Goal: Information Seeking & Learning: Learn about a topic

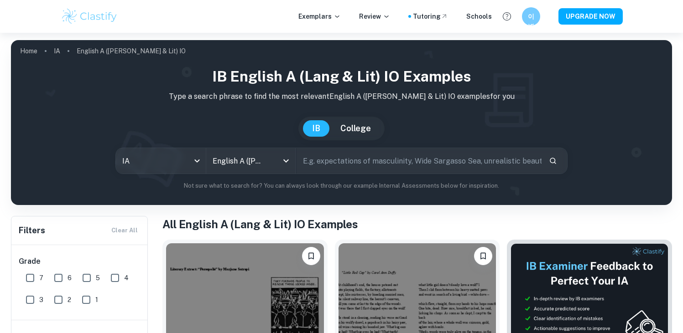
scroll to position [181, 0]
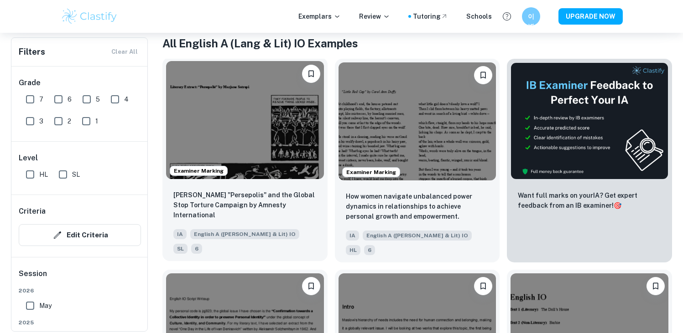
click at [285, 155] on img at bounding box center [245, 120] width 158 height 118
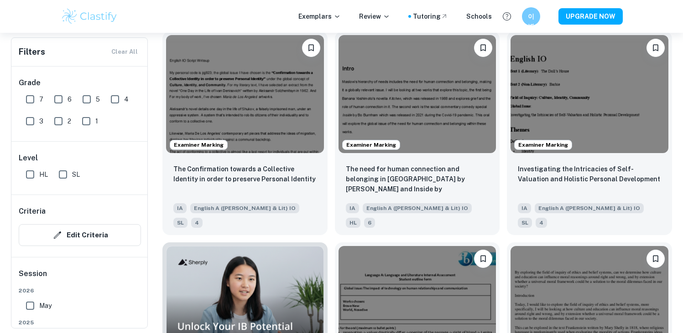
scroll to position [299, 0]
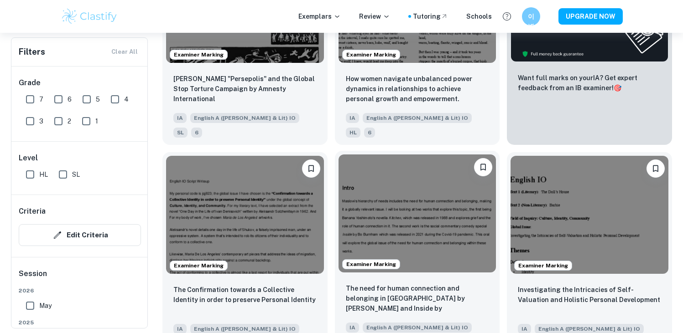
click at [416, 163] on img at bounding box center [417, 214] width 158 height 118
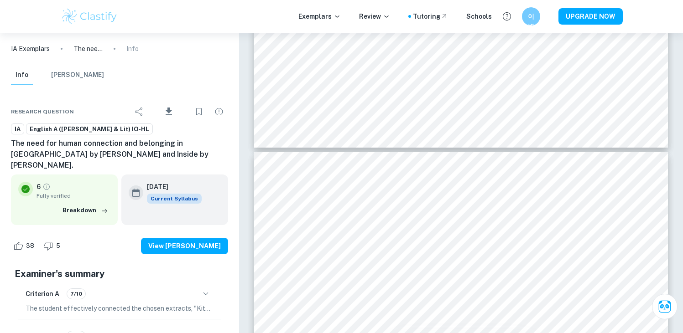
scroll to position [2252, 0]
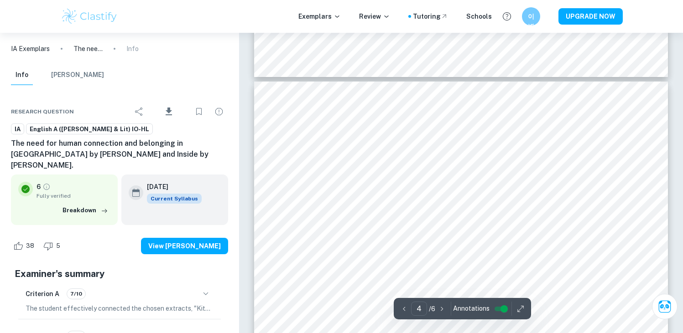
type input "3"
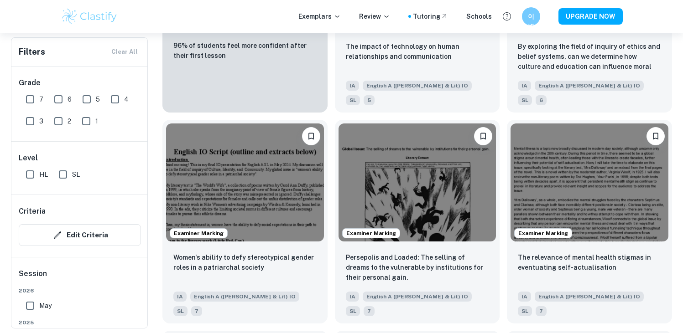
scroll to position [769, 0]
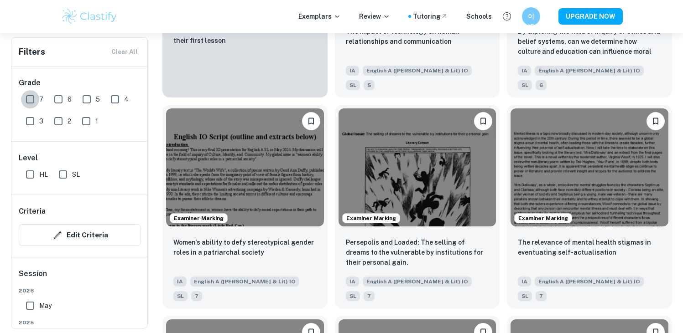
drag, startPoint x: 37, startPoint y: 97, endPoint x: 41, endPoint y: 99, distance: 4.7
click at [37, 97] on input "7" at bounding box center [30, 99] width 18 height 18
checkbox input "true"
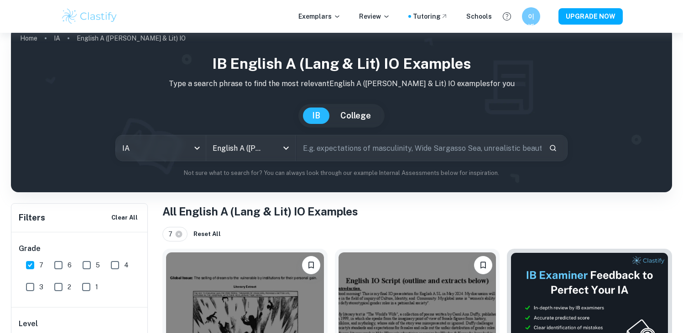
scroll to position [196, 0]
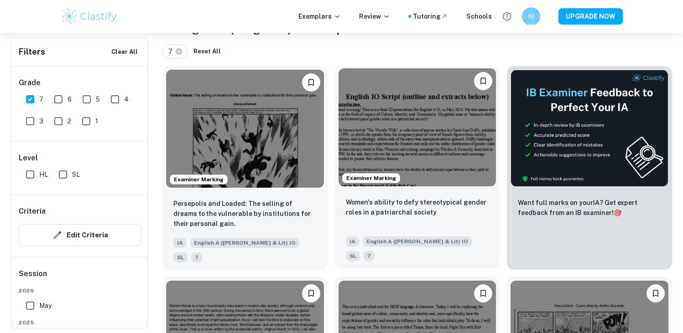
click at [371, 157] on img at bounding box center [417, 127] width 158 height 118
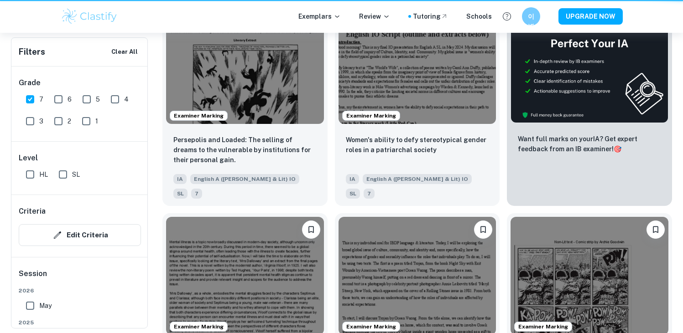
scroll to position [196, 0]
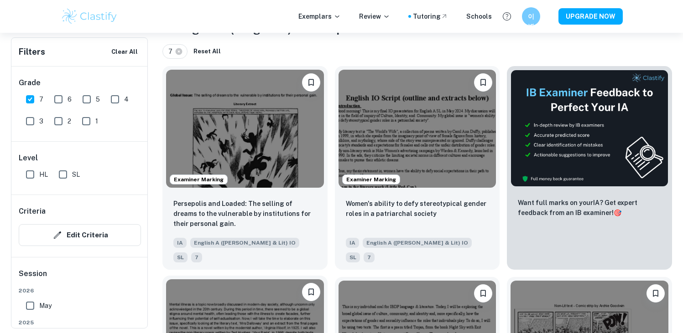
click at [253, 295] on img at bounding box center [245, 338] width 158 height 118
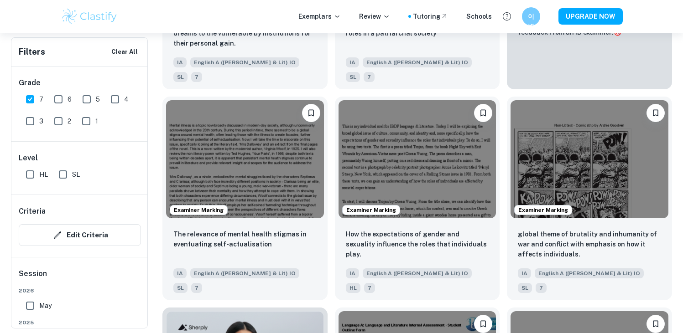
scroll to position [359, 0]
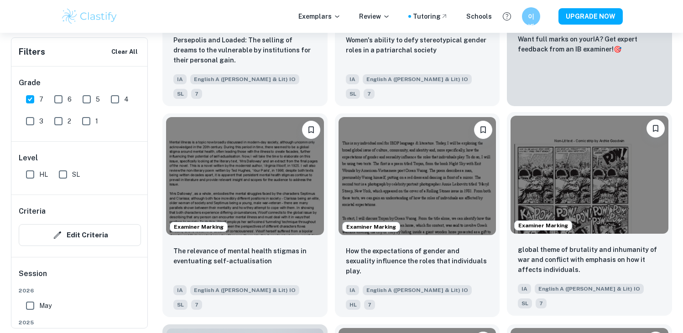
click at [610, 215] on img at bounding box center [589, 175] width 158 height 118
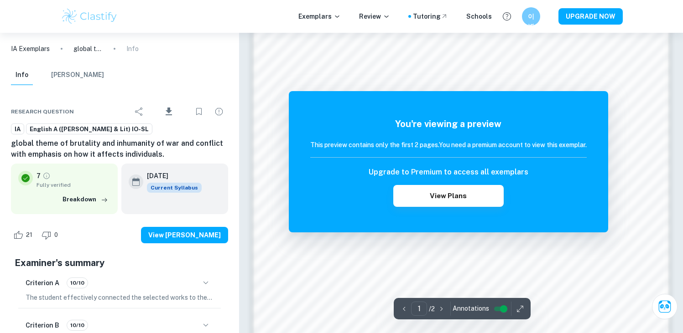
scroll to position [847, 0]
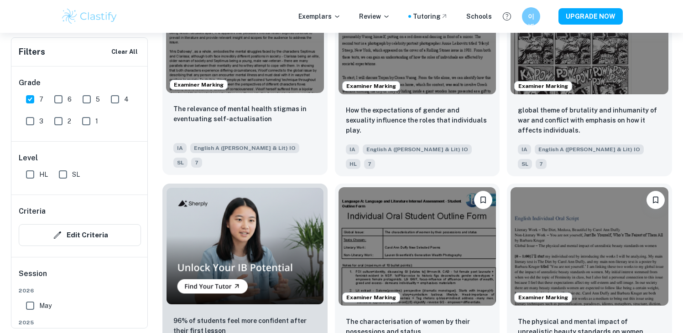
scroll to position [598, 0]
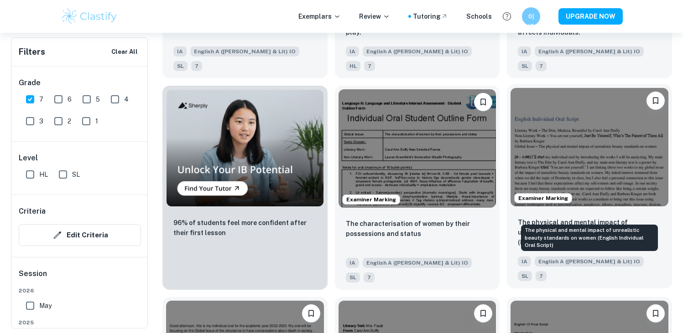
click at [548, 217] on p "The physical and mental impact of unrealistic beauty standards on women (Englis…" at bounding box center [588, 232] width 143 height 30
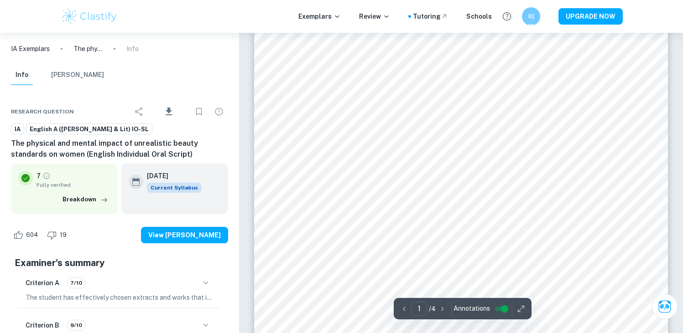
scroll to position [53, 0]
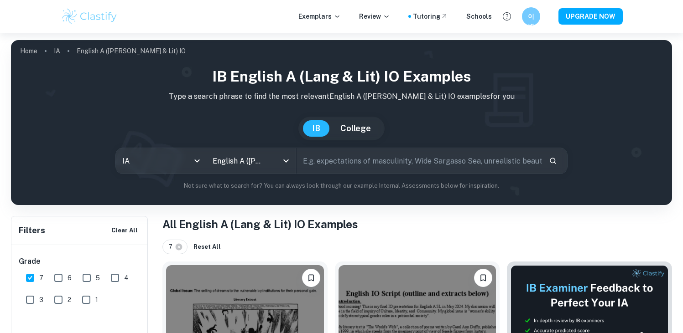
click at [329, 159] on input "text" at bounding box center [418, 161] width 245 height 26
type input "war"
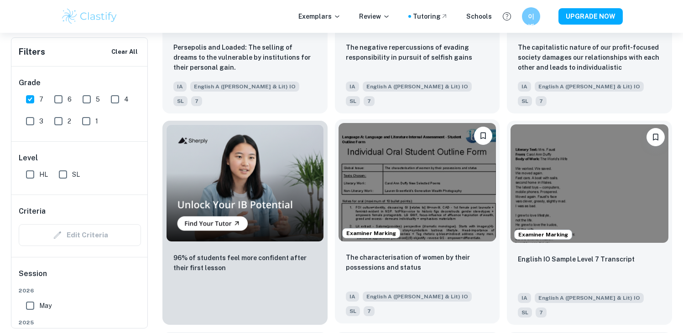
scroll to position [751, 0]
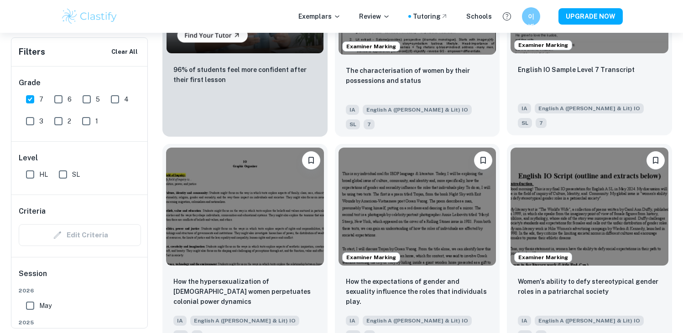
click at [562, 64] on div "English IO Sample Level 7 Transcript" at bounding box center [588, 79] width 143 height 31
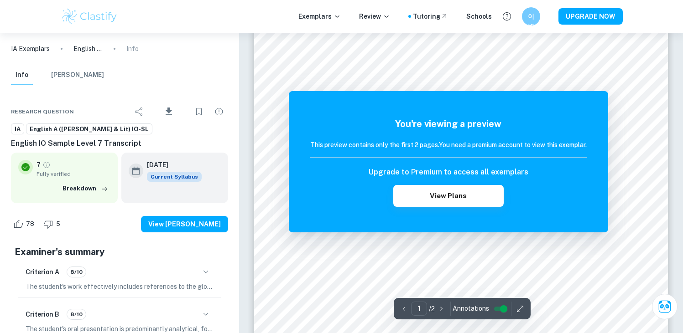
scroll to position [30, 0]
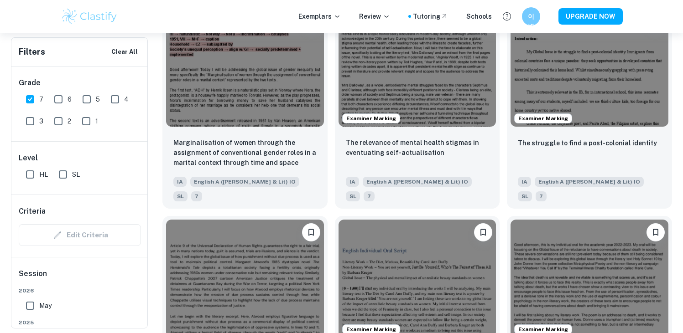
scroll to position [1203, 0]
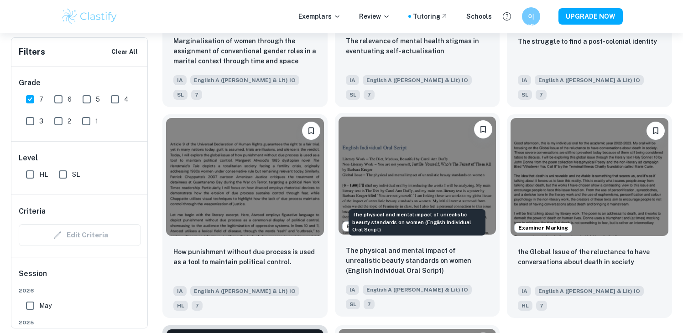
click at [355, 246] on p "The physical and mental impact of unrealistic beauty standards on women (Englis…" at bounding box center [417, 261] width 143 height 30
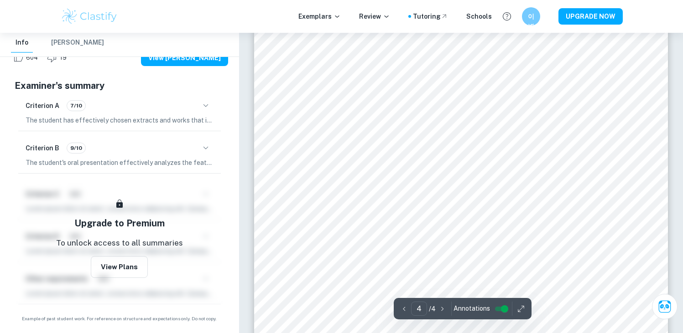
scroll to position [2032, 0]
type input "1"
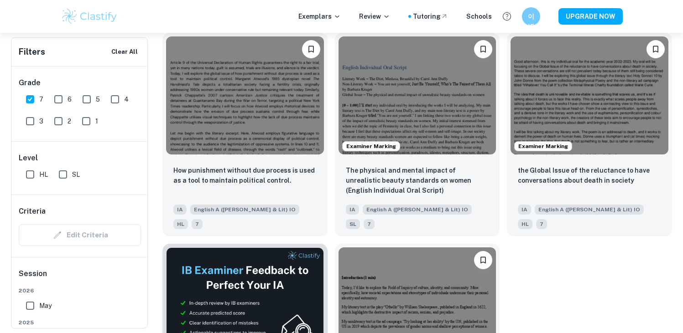
scroll to position [1298, 0]
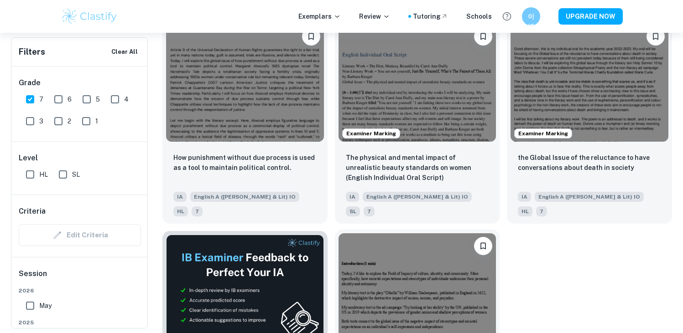
click at [401, 233] on img at bounding box center [417, 292] width 158 height 118
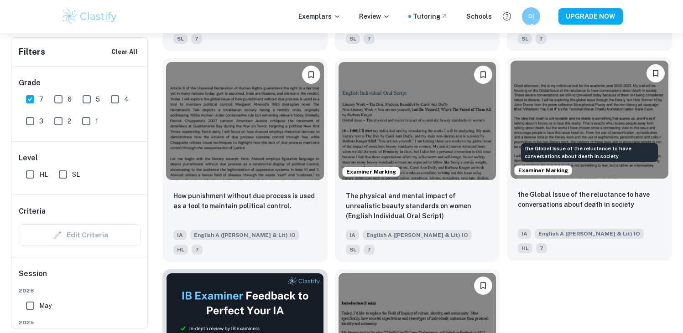
scroll to position [1208, 0]
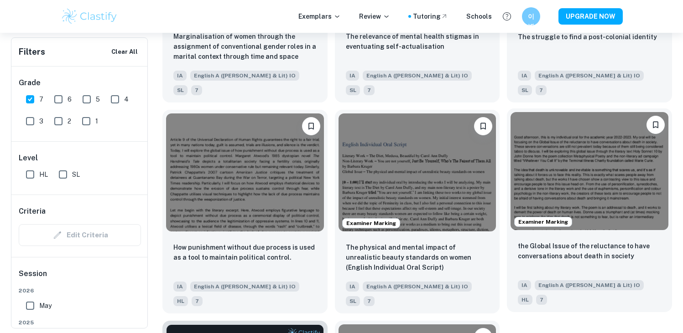
click at [635, 112] on img at bounding box center [589, 171] width 158 height 118
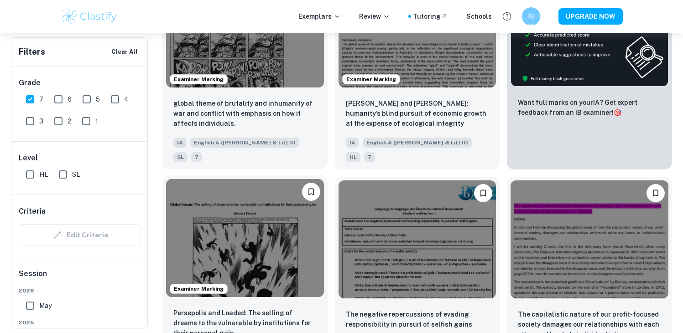
scroll to position [297, 0]
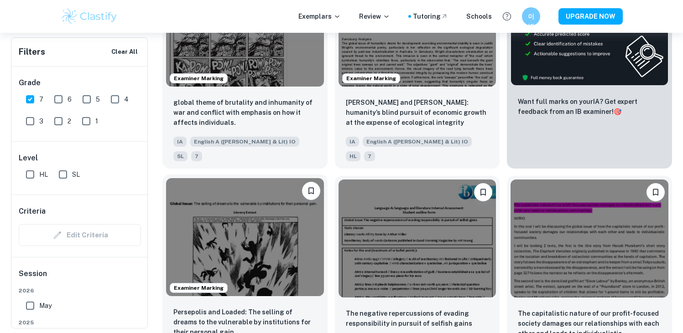
click at [286, 233] on img at bounding box center [245, 237] width 158 height 118
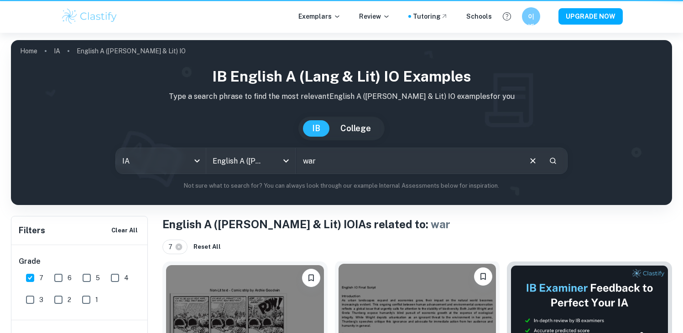
scroll to position [297, 0]
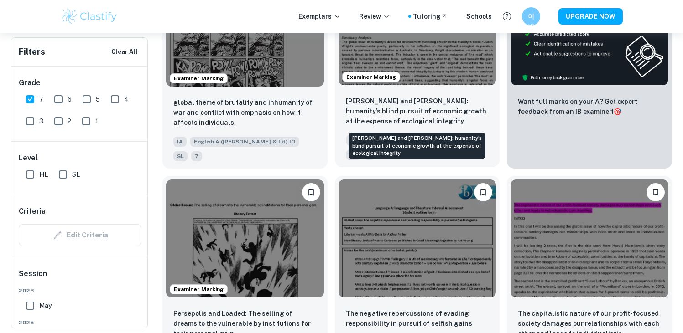
click at [448, 97] on p "[PERSON_NAME] and [PERSON_NAME]: humanity’s blind pursuit of economic growth at…" at bounding box center [417, 111] width 143 height 30
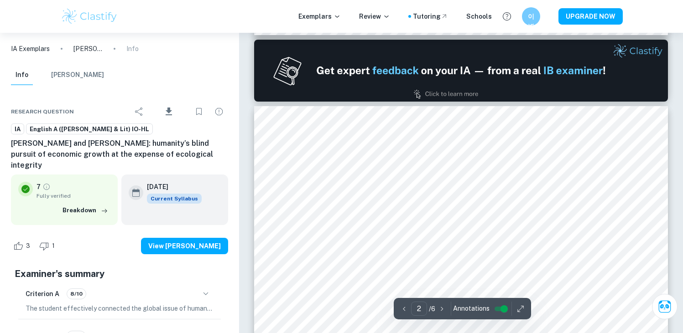
scroll to position [541, 0]
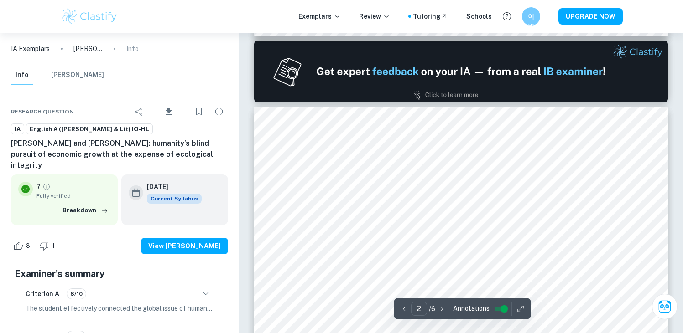
type input "1"
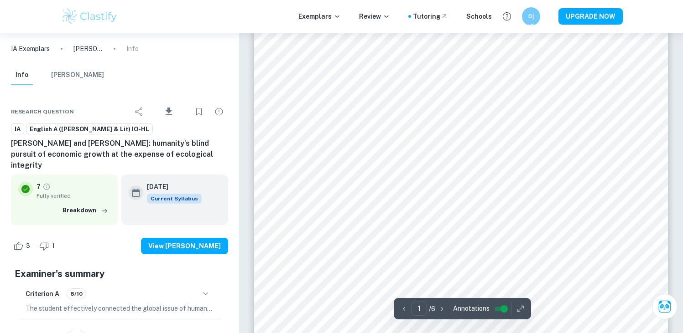
scroll to position [0, 0]
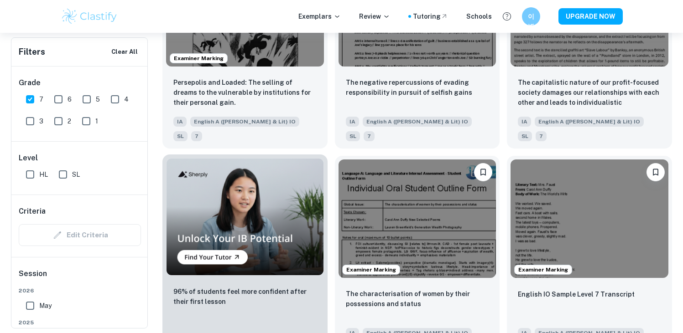
scroll to position [529, 0]
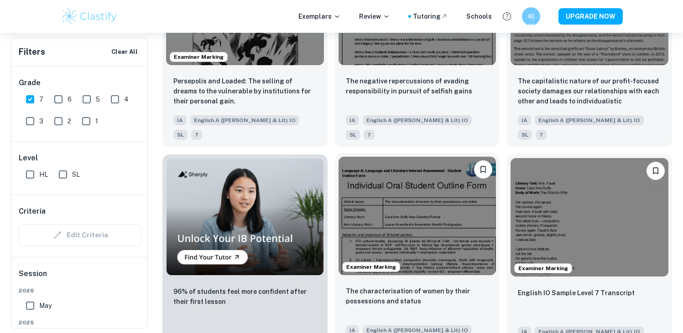
click at [426, 166] on img at bounding box center [417, 216] width 158 height 118
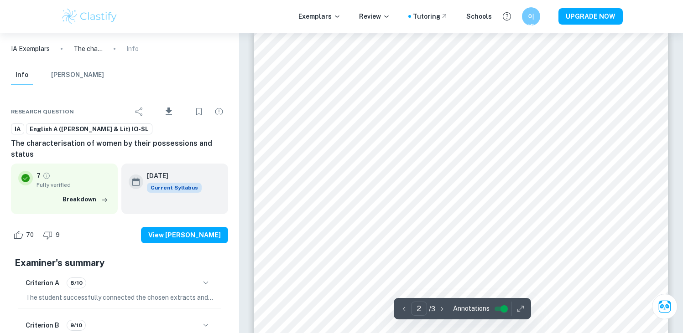
scroll to position [674, 0]
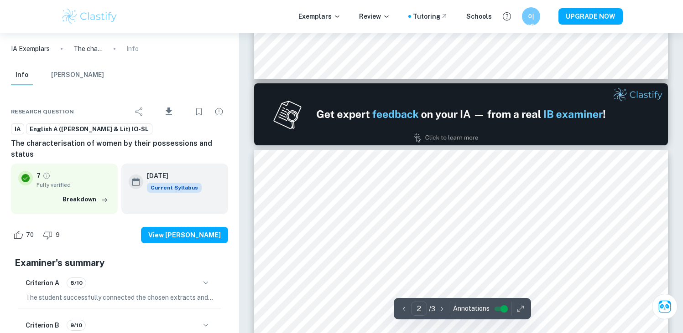
type input "1"
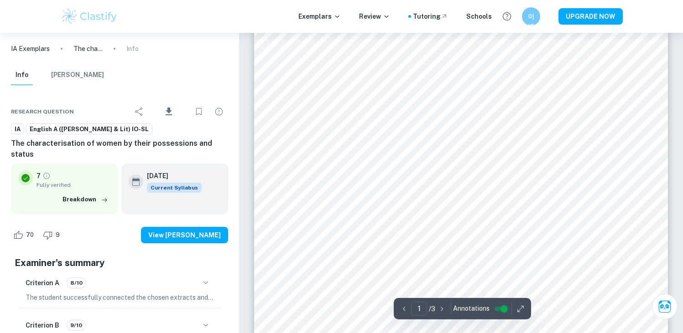
scroll to position [0, 0]
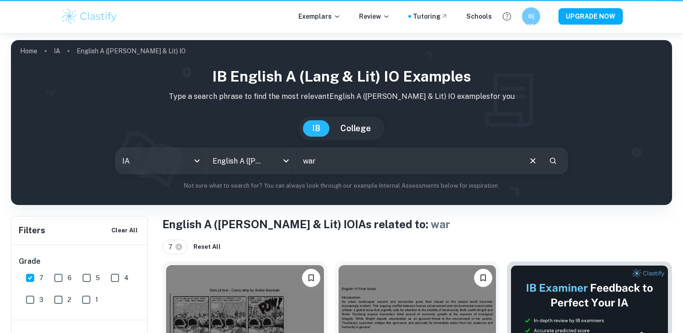
scroll to position [529, 0]
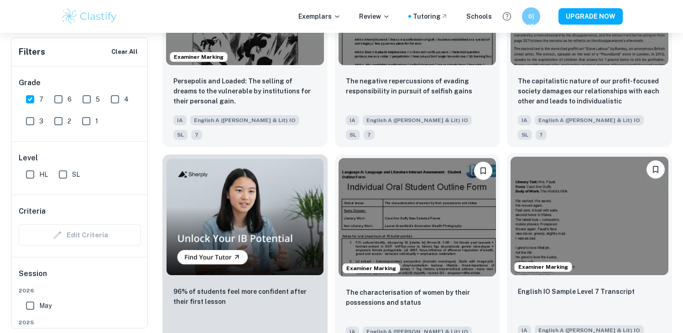
click at [630, 198] on img at bounding box center [589, 216] width 158 height 118
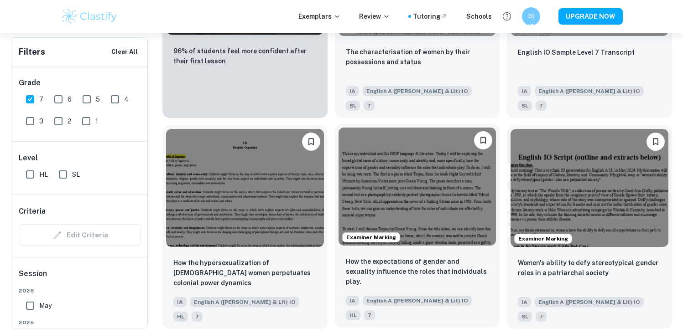
scroll to position [771, 0]
click at [429, 183] on img at bounding box center [417, 186] width 158 height 118
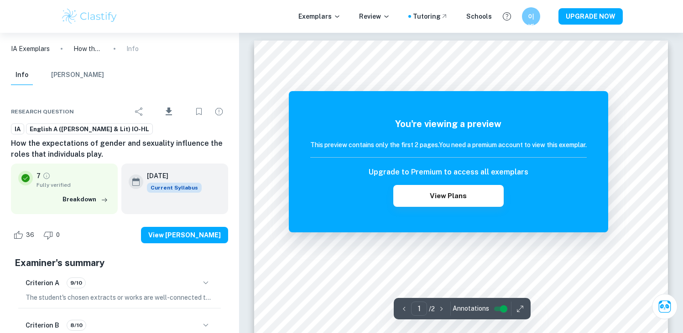
scroll to position [771, 0]
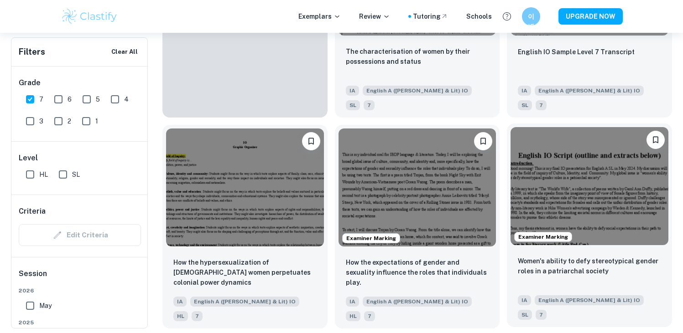
click at [610, 249] on div "Women's ability to defy stereotypical gender roles in a patriarchal society IA …" at bounding box center [589, 288] width 165 height 78
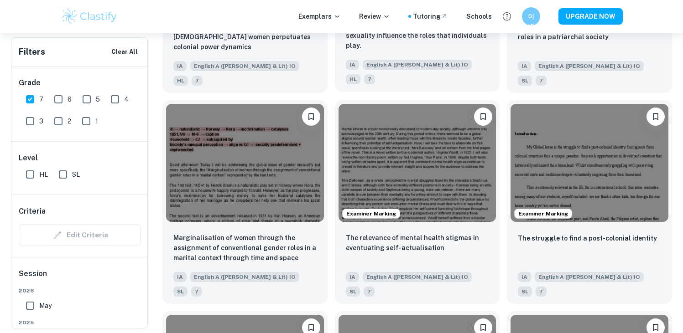
scroll to position [1014, 0]
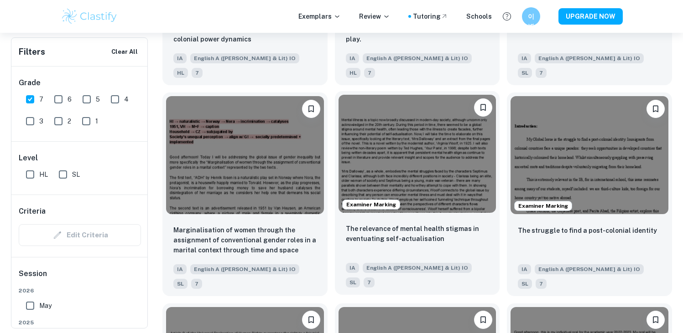
click at [432, 126] on img at bounding box center [417, 154] width 158 height 118
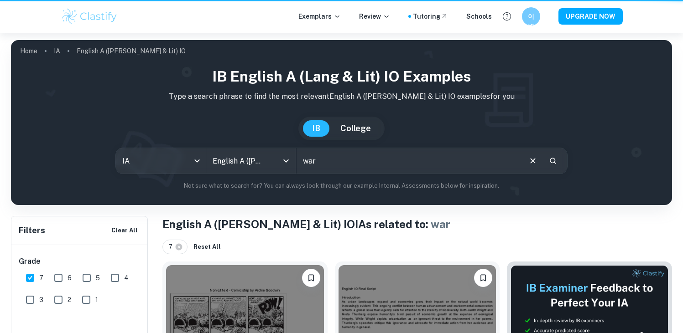
scroll to position [1014, 0]
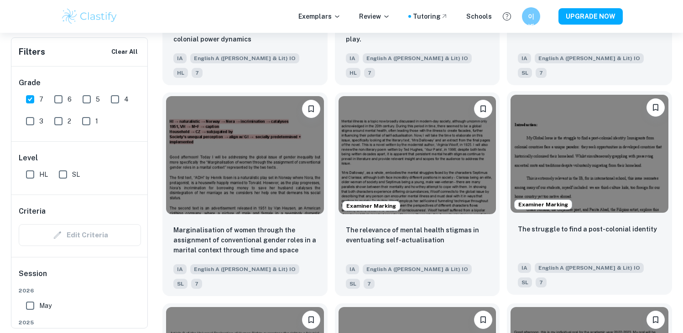
click at [644, 157] on div "Examiner Marking" at bounding box center [589, 153] width 165 height 125
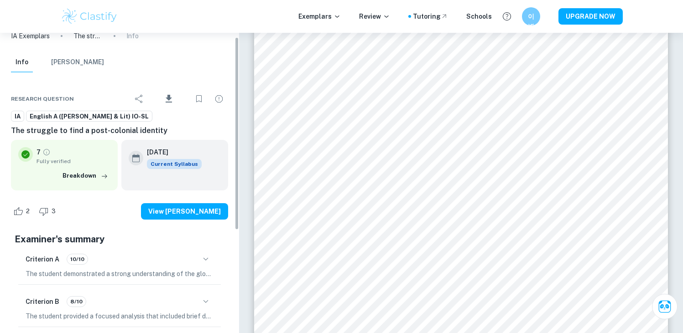
scroll to position [6, 0]
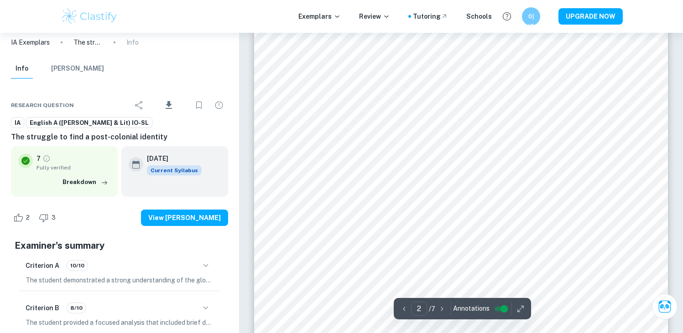
type input "1"
